Goal: Task Accomplishment & Management: Manage account settings

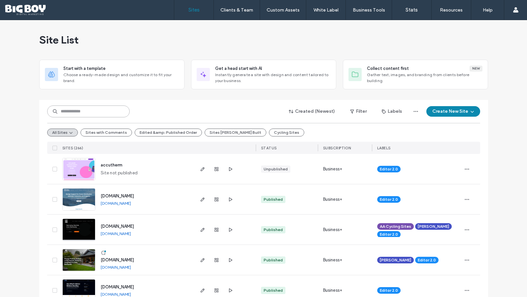
click at [101, 112] on input at bounding box center [88, 112] width 82 height 12
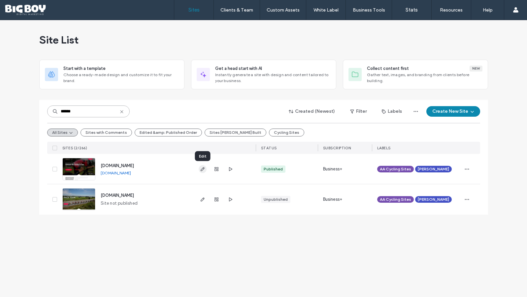
type input "******"
click at [200, 169] on icon "button" at bounding box center [202, 169] width 5 height 5
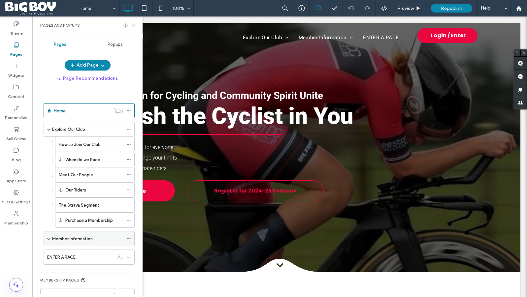
click at [51, 239] on div "Member Information" at bounding box center [89, 238] width 91 height 15
click at [49, 239] on span at bounding box center [48, 238] width 3 height 3
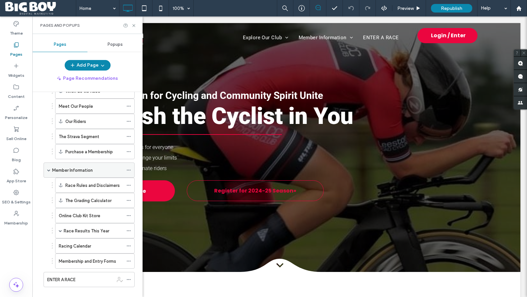
scroll to position [75, 0]
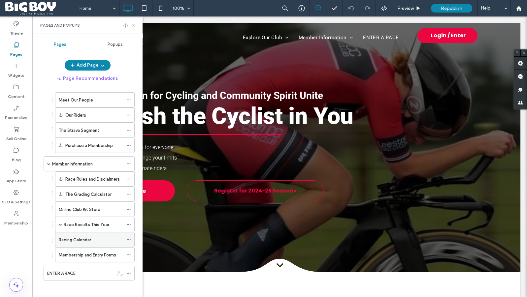
click at [95, 240] on div "Racing Calendar" at bounding box center [91, 239] width 64 height 7
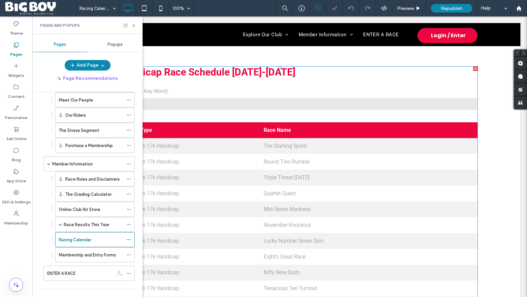
scroll to position [409, 0]
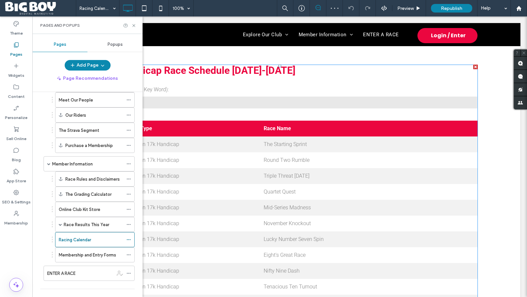
click at [82, 65] on span at bounding box center [82, 65] width 0 height 0
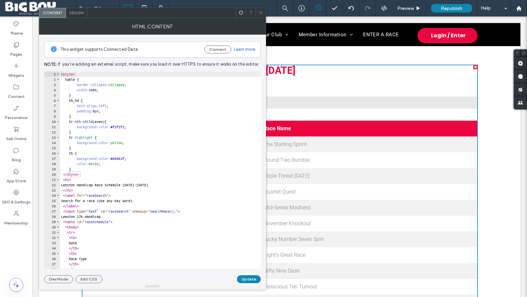
click at [89, 98] on div "< style > table { border-collapse : collapse ; width : 100 % ; } th , td { text…" at bounding box center [182, 176] width 245 height 208
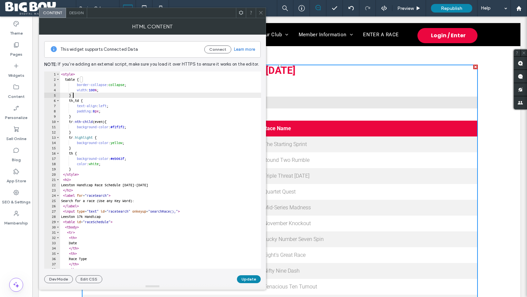
type textarea "**********"
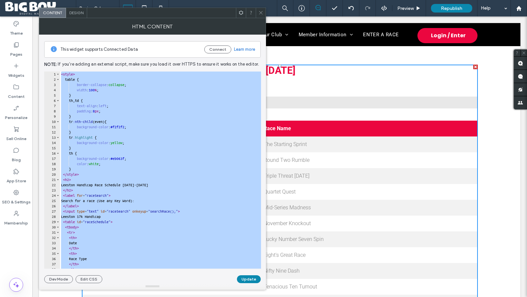
paste textarea "Cursor at row 336"
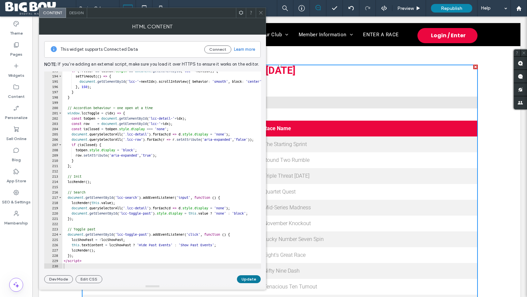
click at [248, 280] on button "Update" at bounding box center [249, 279] width 24 height 8
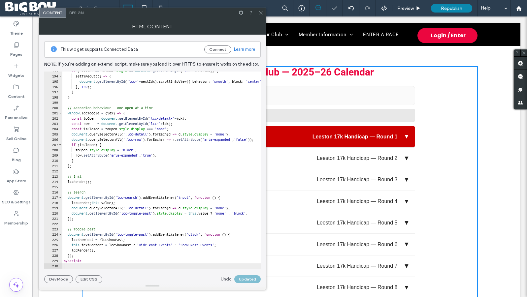
scroll to position [380, 0]
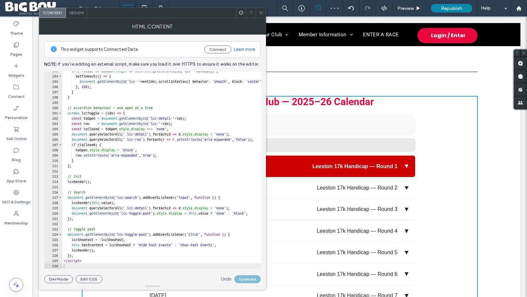
click at [260, 10] on icon at bounding box center [260, 12] width 5 height 5
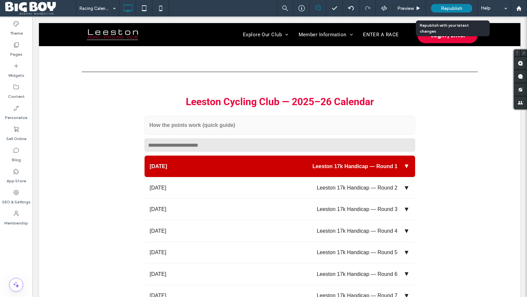
click at [452, 10] on span "Republish" at bounding box center [451, 9] width 21 height 6
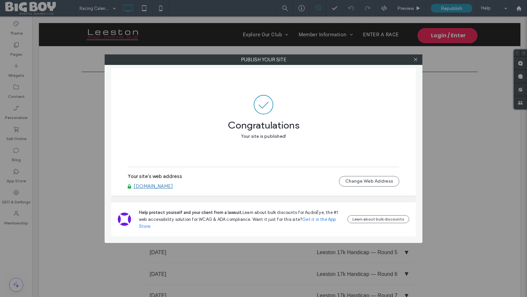
click at [173, 186] on link "[DOMAIN_NAME]" at bounding box center [153, 186] width 39 height 6
click at [415, 59] on use at bounding box center [415, 59] width 3 height 3
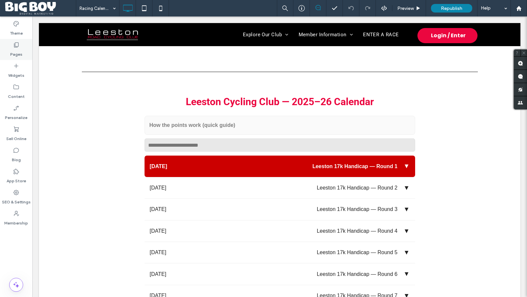
click at [17, 55] on label "Pages" at bounding box center [16, 52] width 12 height 9
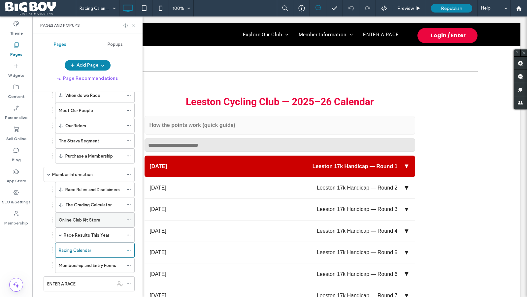
scroll to position [66, 0]
click at [129, 247] on icon at bounding box center [128, 249] width 5 height 5
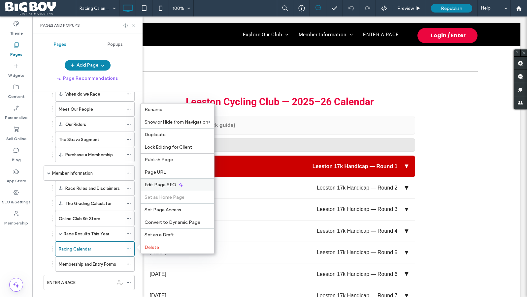
click at [163, 185] on span "Edit Page SEO" at bounding box center [160, 185] width 32 height 6
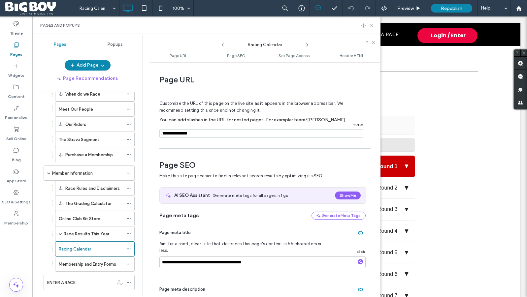
scroll to position [91, 0]
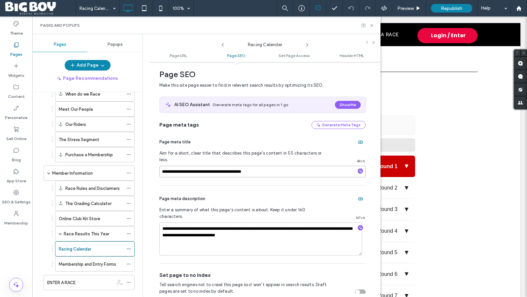
drag, startPoint x: 248, startPoint y: 167, endPoint x: 278, endPoint y: 167, distance: 30.0
click at [278, 167] on input "**********" at bounding box center [262, 172] width 206 height 12
type input "**********"
click at [223, 46] on icon at bounding box center [222, 44] width 5 height 5
drag, startPoint x: 225, startPoint y: 166, endPoint x: 235, endPoint y: 166, distance: 10.2
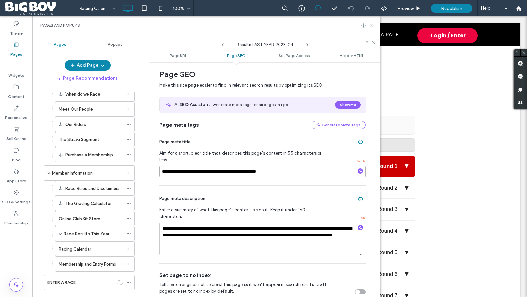
click at [235, 166] on input "**********" at bounding box center [262, 172] width 206 height 12
type input "**********"
click at [222, 45] on use at bounding box center [223, 44] width 2 height 3
click at [308, 45] on icon at bounding box center [306, 44] width 5 height 5
drag, startPoint x: 226, startPoint y: 167, endPoint x: 235, endPoint y: 166, distance: 9.9
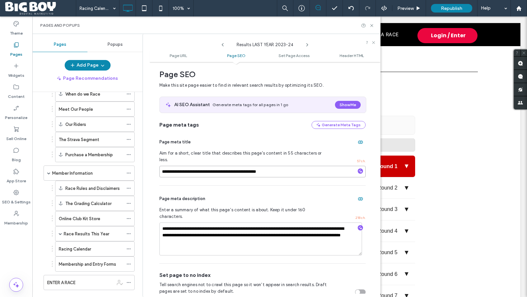
click at [236, 166] on input "**********" at bounding box center [262, 172] width 206 height 12
type input "**********"
click at [224, 45] on icon at bounding box center [222, 44] width 5 height 5
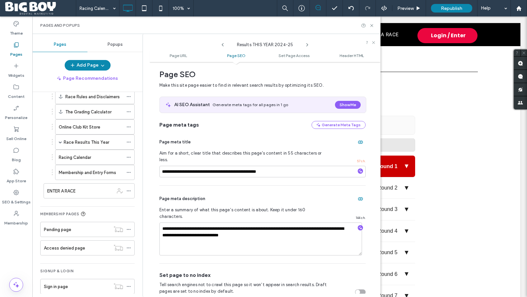
scroll to position [166, 0]
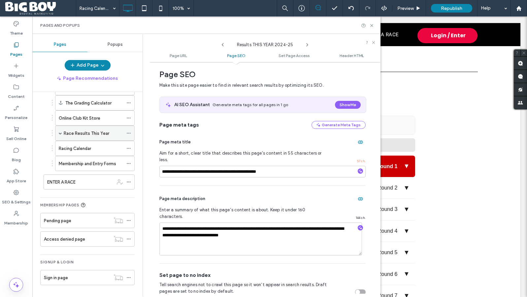
click at [62, 133] on div "Race Results This Year" at bounding box center [94, 133] width 79 height 15
click at [60, 132] on span at bounding box center [60, 133] width 3 height 3
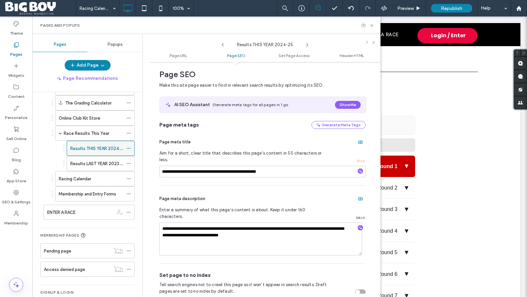
click at [129, 148] on icon at bounding box center [128, 148] width 5 height 5
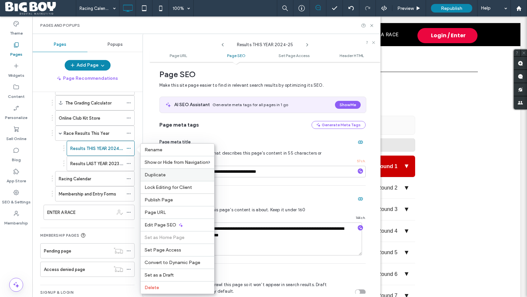
click at [150, 172] on span "Duplicate" at bounding box center [154, 175] width 21 height 6
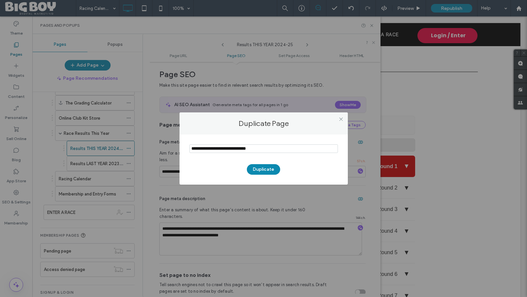
drag, startPoint x: 208, startPoint y: 149, endPoint x: 176, endPoint y: 147, distance: 32.0
click at [176, 147] on div "Duplicate Page Duplicate" at bounding box center [263, 148] width 527 height 297
drag, startPoint x: 236, startPoint y: 150, endPoint x: 259, endPoint y: 149, distance: 22.4
click at [259, 149] on input "notEmpty" at bounding box center [263, 148] width 148 height 9
type input "**********"
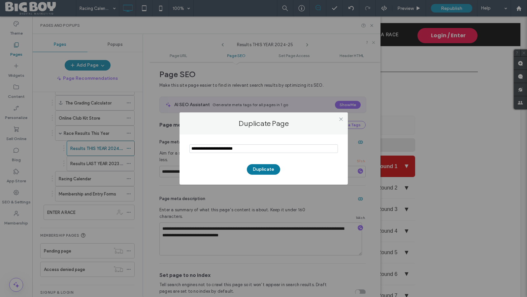
click at [261, 171] on button "Duplicate" at bounding box center [263, 169] width 33 height 11
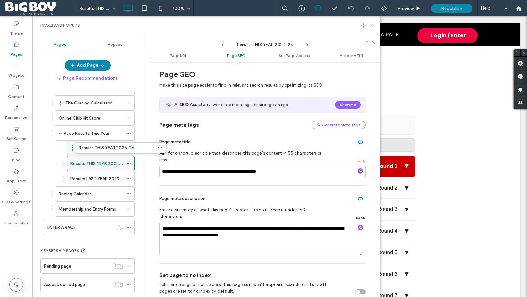
drag, startPoint x: 78, startPoint y: 228, endPoint x: 109, endPoint y: 147, distance: 86.7
click at [96, 133] on label "Race Results This Year" at bounding box center [87, 134] width 46 height 12
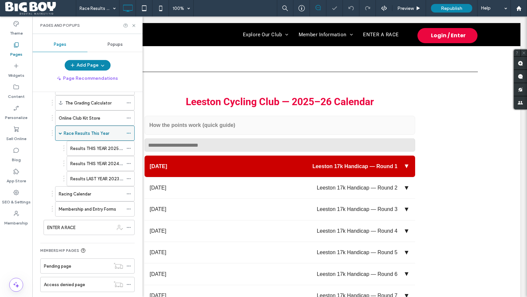
click at [127, 132] on icon at bounding box center [128, 133] width 5 height 5
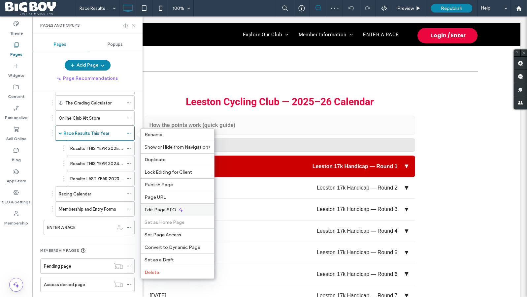
click at [161, 208] on span "Edit Page SEO" at bounding box center [160, 210] width 32 height 6
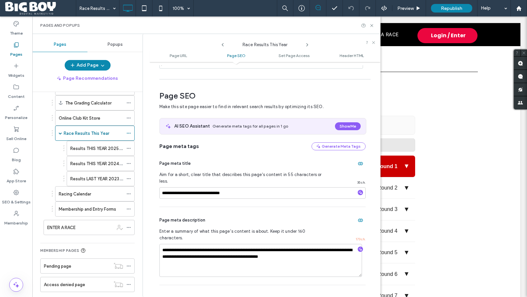
scroll to position [91, 0]
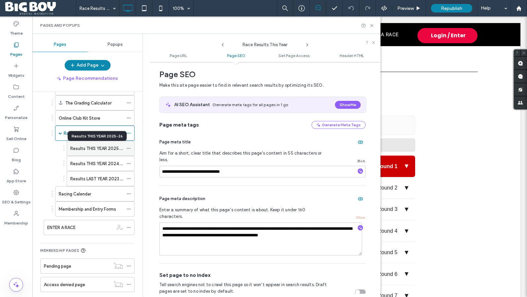
click at [100, 145] on label "Results THIS YEAR 2025-26" at bounding box center [98, 149] width 56 height 12
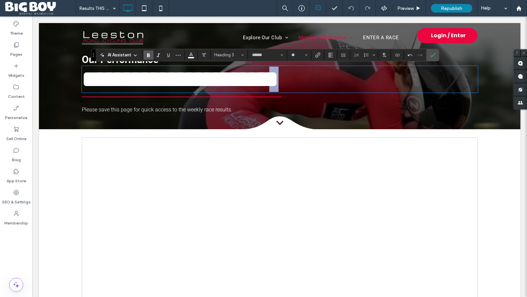
click at [335, 84] on h3 "**********" at bounding box center [280, 79] width 396 height 25
drag, startPoint x: 429, startPoint y: 55, endPoint x: 396, endPoint y: 39, distance: 36.7
click at [429, 55] on label "Confirm" at bounding box center [432, 55] width 10 height 12
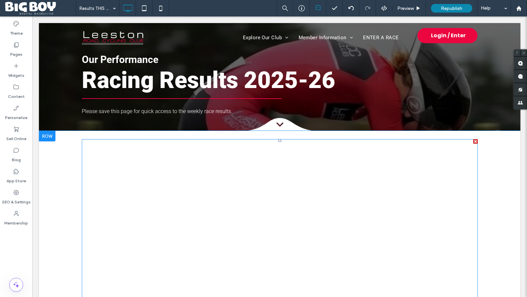
click at [305, 176] on span at bounding box center [280, 238] width 396 height 198
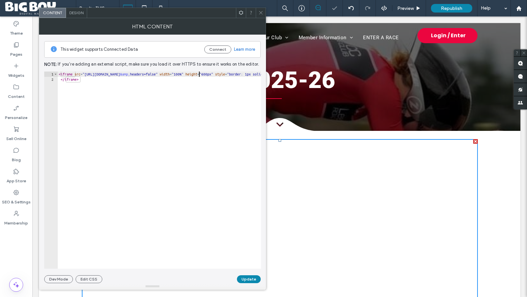
click at [200, 73] on div "< iframe src = "https://docs.google.com/spreadsheets/d/e/2PACX-1vTg3Pfbz8YkDmZv…" at bounding box center [364, 176] width 615 height 208
click at [199, 74] on div "< iframe src = "https://docs.google.com/spreadsheets/d/e/2PACX-1vTg3Pfbz8YkDmZv…" at bounding box center [82, 176] width 615 height 208
drag, startPoint x: 199, startPoint y: 74, endPoint x: 91, endPoint y: 73, distance: 108.5
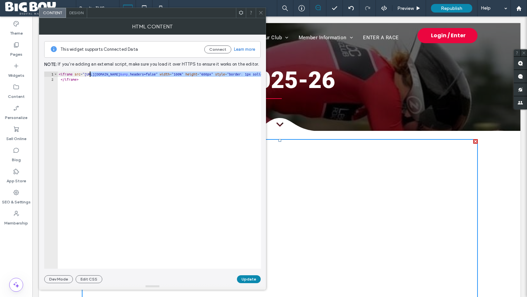
click at [91, 73] on div "< iframe src = "https://docs.google.com/spreadsheets/d/e/2PACX-1vTg3Pfbz8YkDmZv…" at bounding box center [364, 176] width 615 height 208
paste textarea "Cursor at row 1"
type textarea "**********"
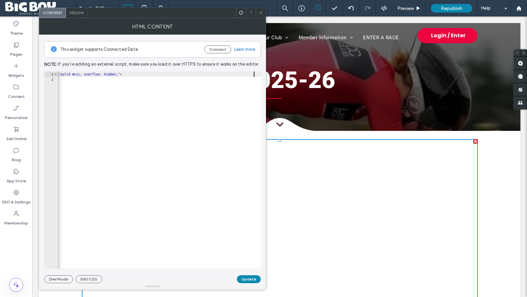
scroll to position [0, 157]
click at [248, 279] on button "Update" at bounding box center [249, 279] width 24 height 8
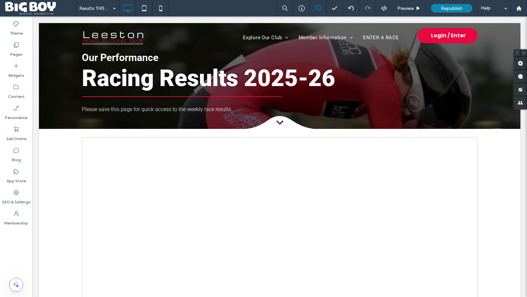
scroll to position [0, 0]
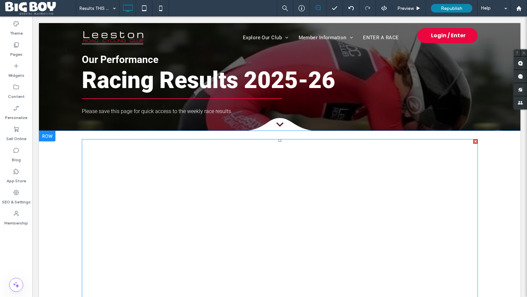
click at [218, 174] on span at bounding box center [280, 238] width 396 height 198
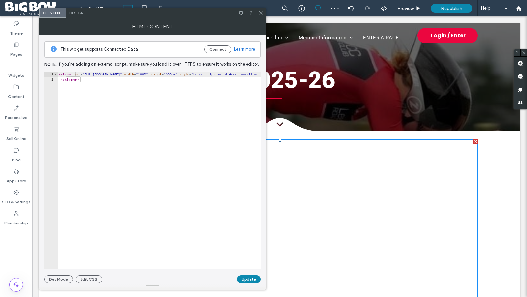
click at [260, 10] on icon at bounding box center [260, 12] width 5 height 5
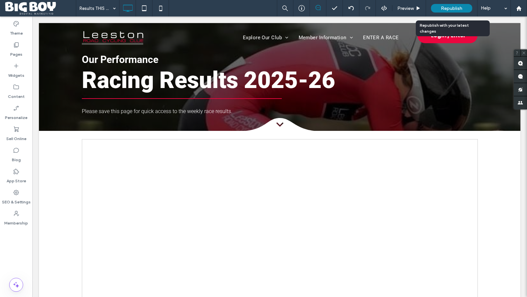
click at [451, 8] on span "Republish" at bounding box center [451, 9] width 21 height 6
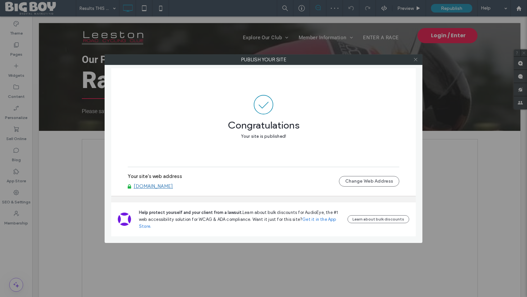
click at [416, 60] on icon at bounding box center [415, 59] width 5 height 5
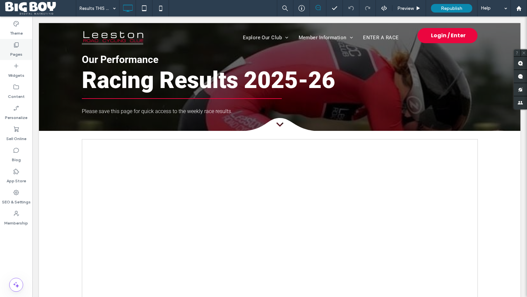
click at [16, 50] on label "Pages" at bounding box center [16, 52] width 12 height 9
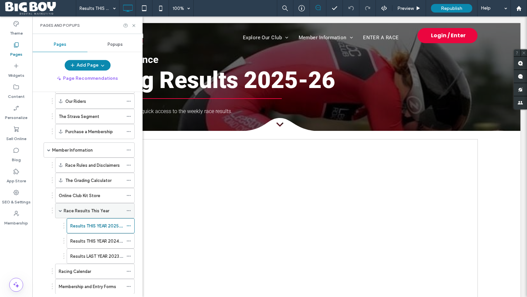
scroll to position [91, 0]
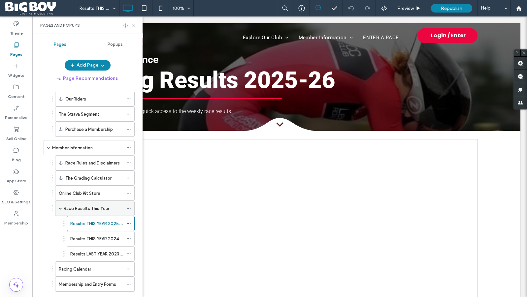
click at [84, 209] on label "Race Results This Year" at bounding box center [87, 209] width 46 height 12
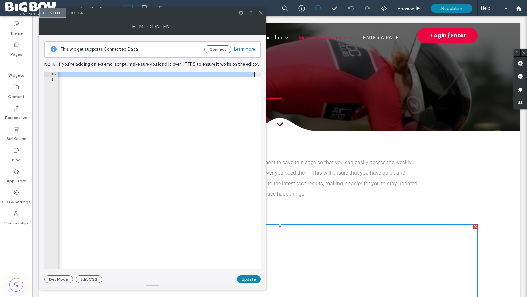
scroll to position [0, 332]
drag, startPoint x: 90, startPoint y: 74, endPoint x: 150, endPoint y: 74, distance: 59.7
click at [150, 74] on div "< iframe src = "https://docs.google.com/spreadsheets/d/e/2PACX-1vTg3Pfbz8YkDmZv…" at bounding box center [32, 176] width 615 height 208
paste textarea "Cursor at row 1"
type textarea "**********"
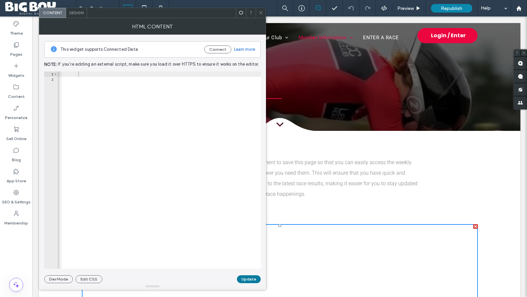
click at [251, 281] on button "Update" at bounding box center [249, 279] width 24 height 8
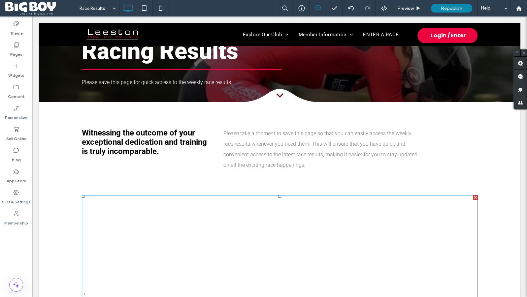
scroll to position [0, 0]
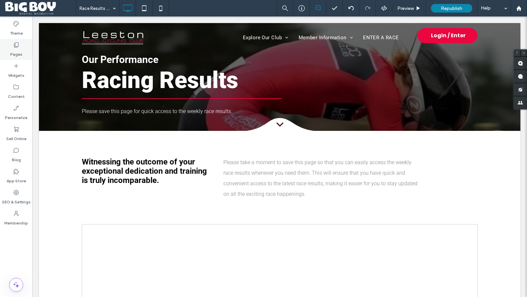
click at [16, 55] on label "Pages" at bounding box center [16, 52] width 12 height 9
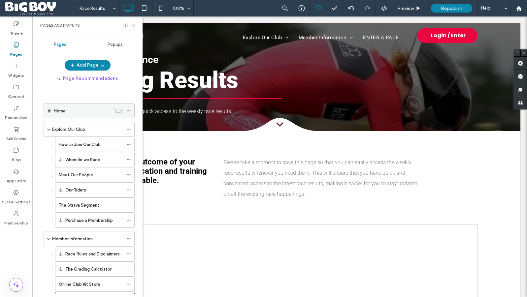
click at [128, 110] on icon at bounding box center [128, 110] width 5 height 5
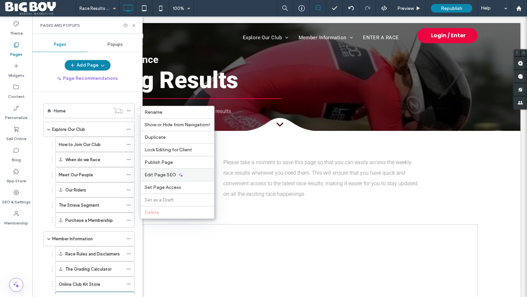
click at [183, 178] on div "Edit Page SEO" at bounding box center [177, 175] width 74 height 13
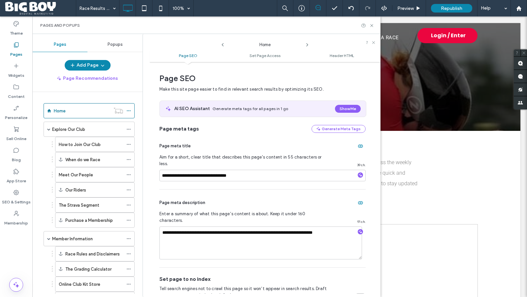
scroll to position [3, 0]
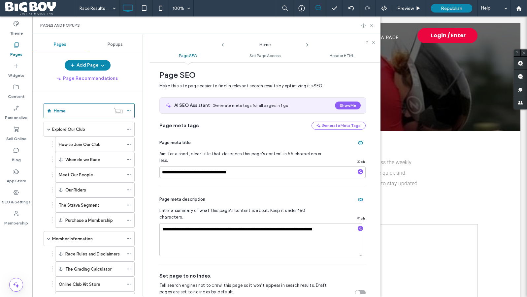
click at [307, 45] on icon at bounding box center [306, 44] width 5 height 5
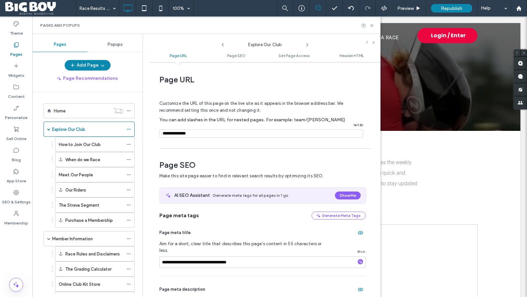
scroll to position [91, 0]
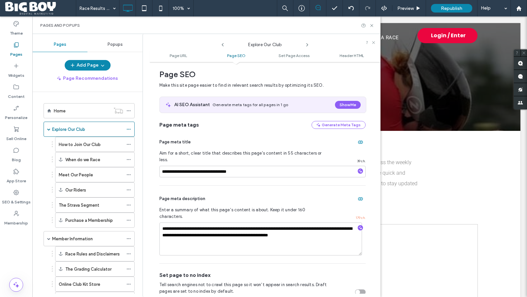
click at [307, 45] on icon at bounding box center [306, 44] width 5 height 5
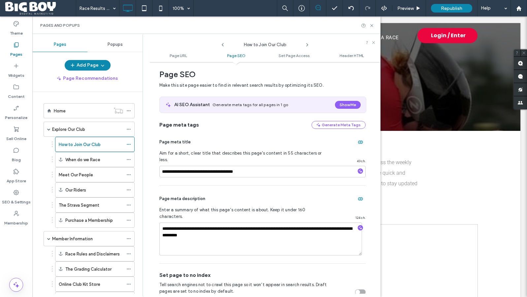
click at [307, 45] on icon at bounding box center [306, 44] width 5 height 5
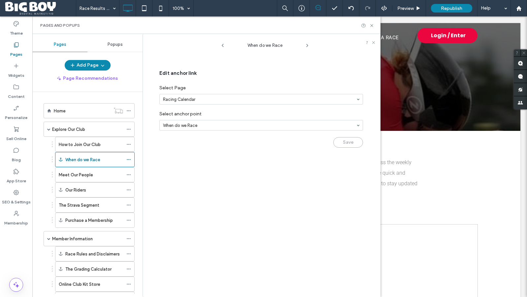
click at [306, 45] on icon at bounding box center [306, 45] width 5 height 5
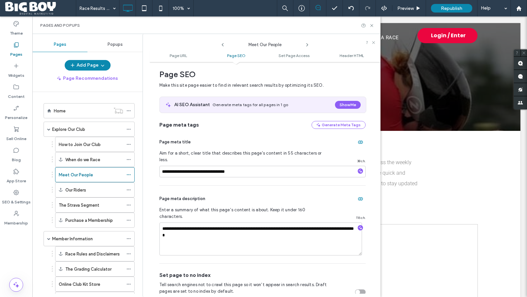
click at [306, 45] on icon at bounding box center [306, 44] width 5 height 5
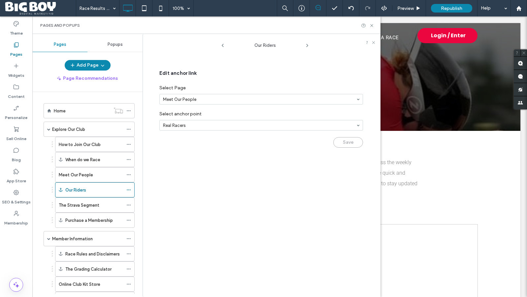
click at [306, 45] on icon at bounding box center [306, 45] width 5 height 5
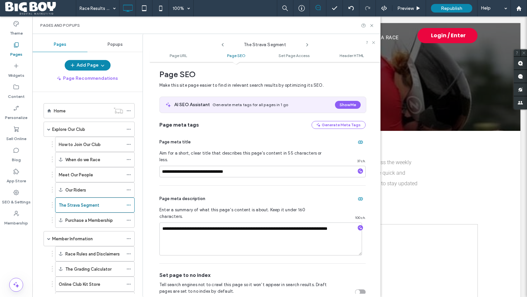
click at [306, 45] on icon at bounding box center [306, 44] width 5 height 5
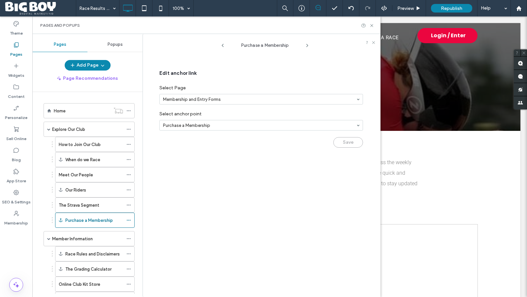
click at [306, 45] on icon at bounding box center [306, 45] width 5 height 5
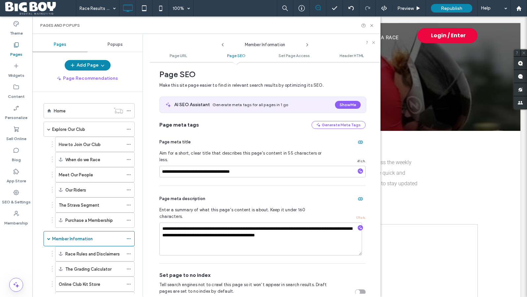
click at [307, 44] on icon at bounding box center [306, 44] width 5 height 5
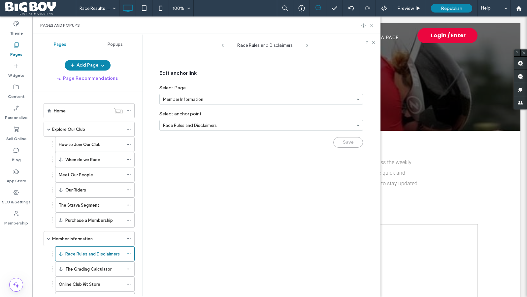
click at [308, 44] on icon at bounding box center [306, 45] width 5 height 5
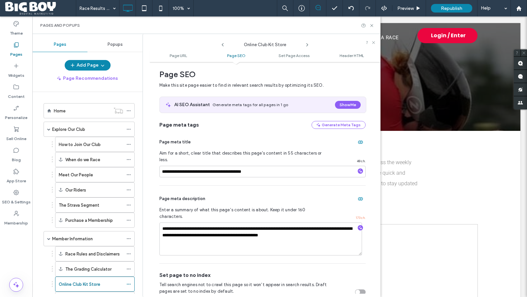
click at [308, 45] on icon at bounding box center [306, 44] width 5 height 5
click at [222, 44] on use at bounding box center [223, 44] width 2 height 3
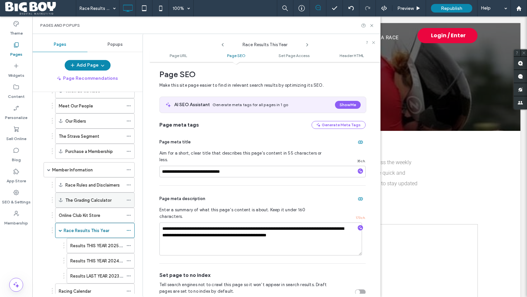
scroll to position [71, 0]
click at [96, 200] on label "The Grading Calculator" at bounding box center [88, 199] width 46 height 12
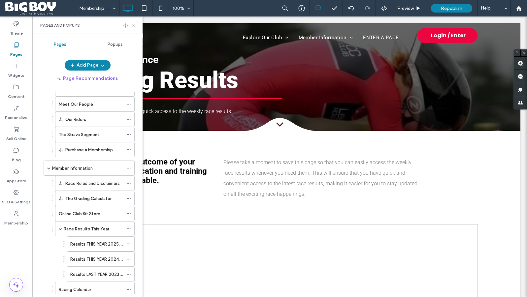
scroll to position [0, 0]
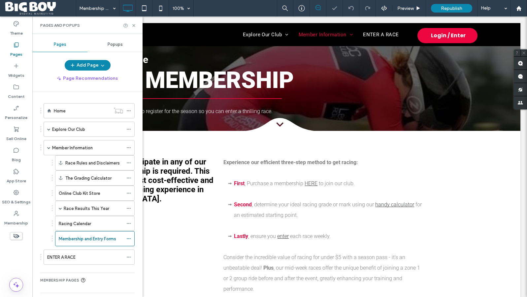
scroll to position [649, 0]
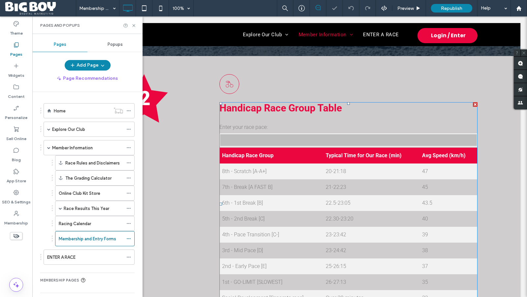
click at [219, 102] on span at bounding box center [219, 102] width 0 height 0
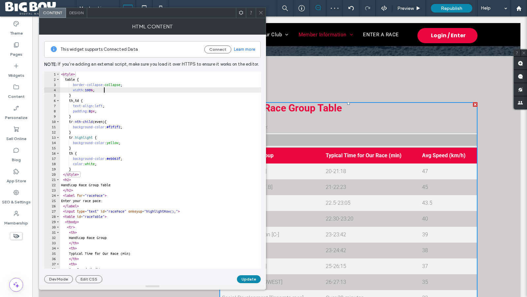
click at [160, 90] on div "< style > table { border-collapse : collapse ; width : 100 % ; } th , td { text…" at bounding box center [160, 176] width 201 height 208
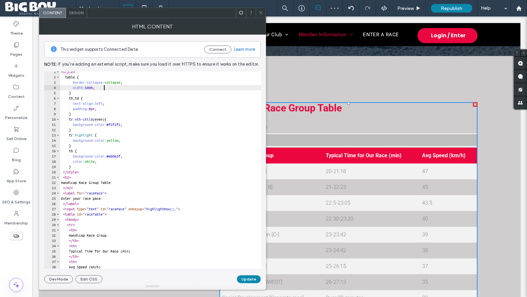
scroll to position [2, 0]
type textarea "**********"
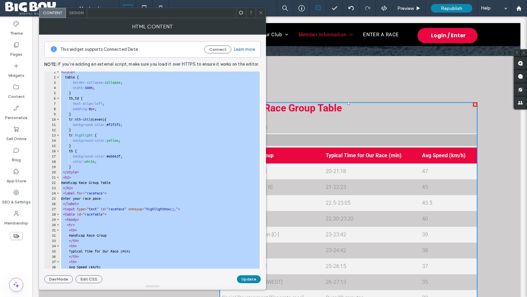
click at [263, 13] on icon at bounding box center [260, 12] width 5 height 5
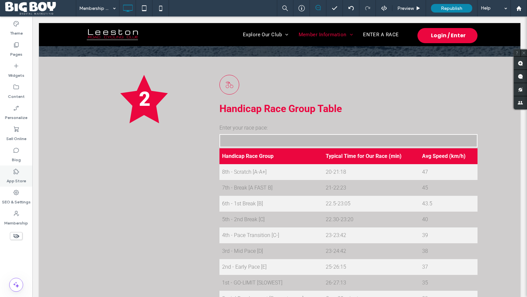
scroll to position [650, 0]
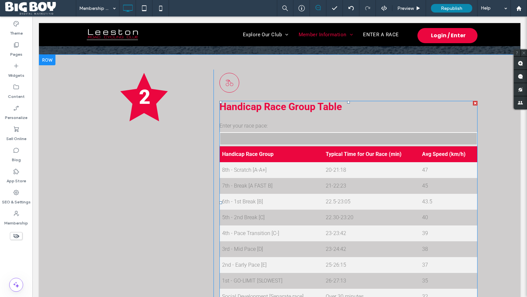
click at [346, 148] on span at bounding box center [348, 203] width 258 height 204
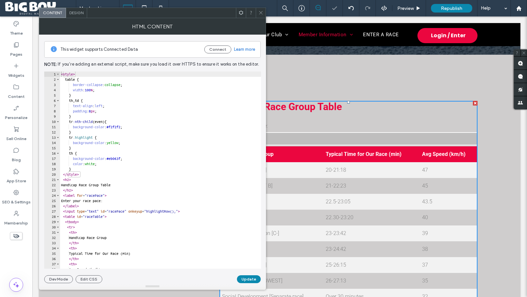
click at [115, 124] on div "< style > table { border-collapse : collapse ; width : 100 % ; } th , td { text…" at bounding box center [160, 176] width 201 height 208
type textarea "**********"
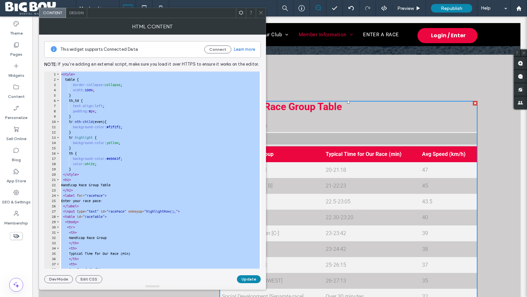
paste textarea "Cursor at row 160"
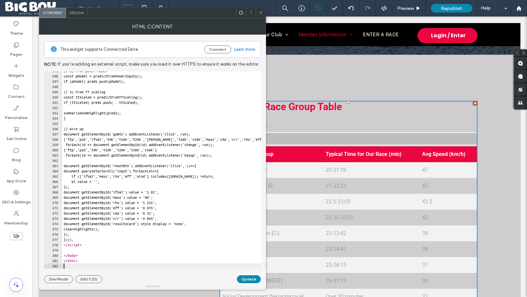
scroll to position [1818, 0]
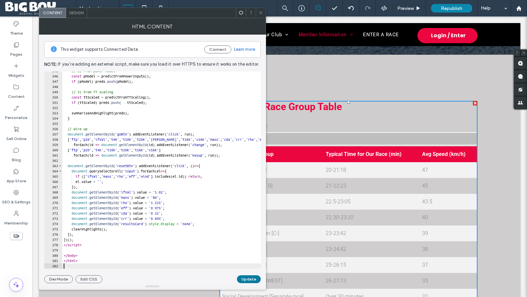
click at [244, 282] on button "Update" at bounding box center [249, 279] width 24 height 8
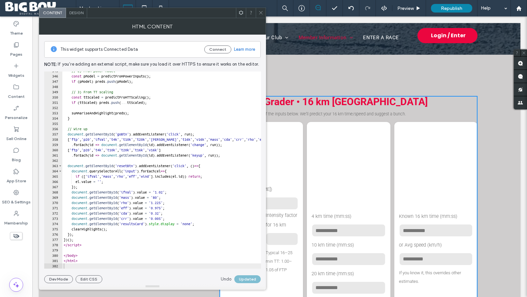
click at [261, 11] on icon at bounding box center [260, 12] width 5 height 5
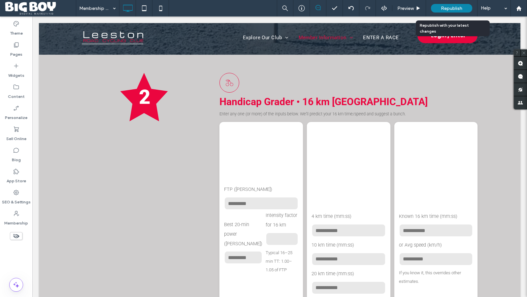
click at [445, 10] on span "Republish" at bounding box center [451, 9] width 21 height 6
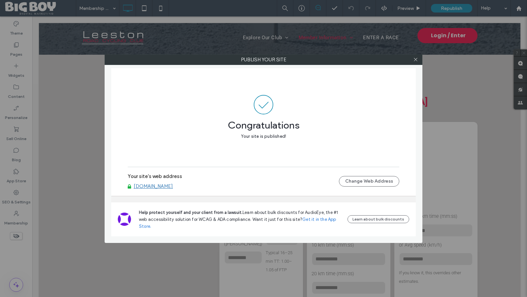
click at [156, 187] on link "[DOMAIN_NAME]" at bounding box center [153, 186] width 39 height 6
click at [416, 61] on icon at bounding box center [415, 59] width 5 height 5
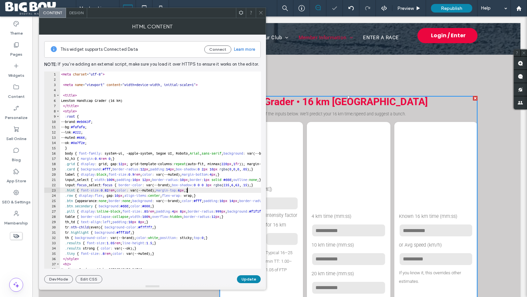
click at [187, 189] on div "< meta charset = "utf-8" > < meta name = "viewport" content = "width=device-wid…" at bounding box center [265, 176] width 411 height 208
type textarea "**********"
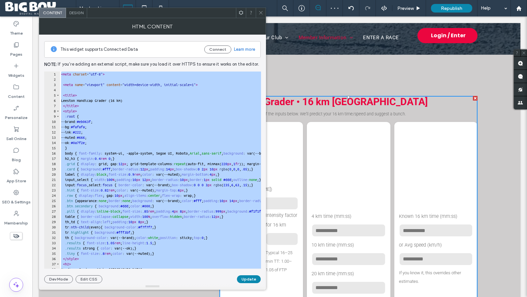
paste textarea "Cursor at row 521"
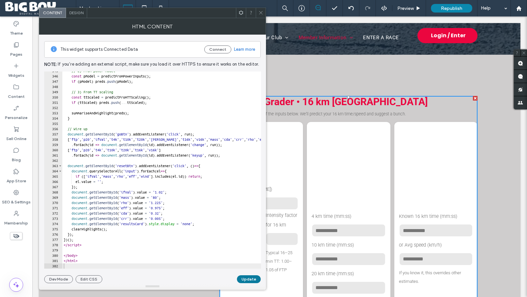
click at [247, 277] on button "Update" at bounding box center [249, 279] width 24 height 8
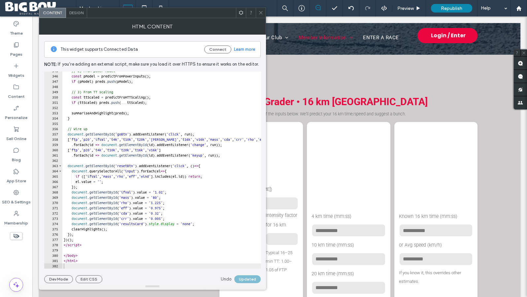
click at [262, 13] on icon at bounding box center [260, 12] width 5 height 5
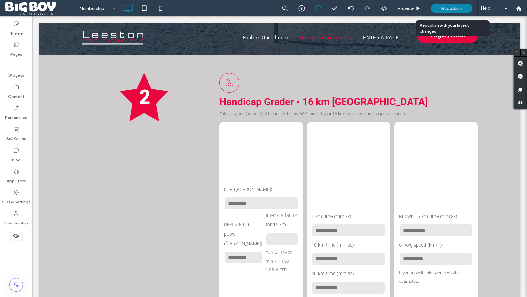
click at [451, 6] on span "Republish" at bounding box center [451, 9] width 21 height 6
